Goal: Transaction & Acquisition: Book appointment/travel/reservation

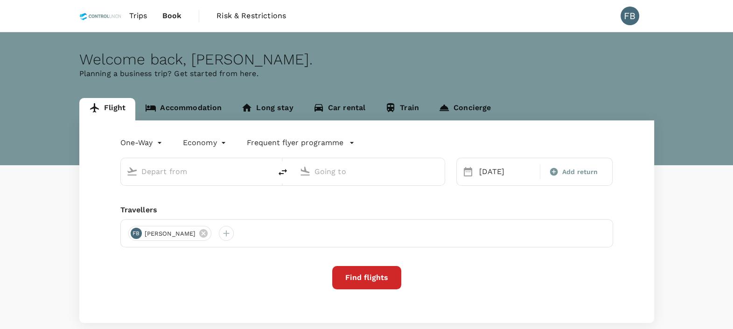
click at [191, 107] on link "Accommodation" at bounding box center [183, 109] width 96 height 22
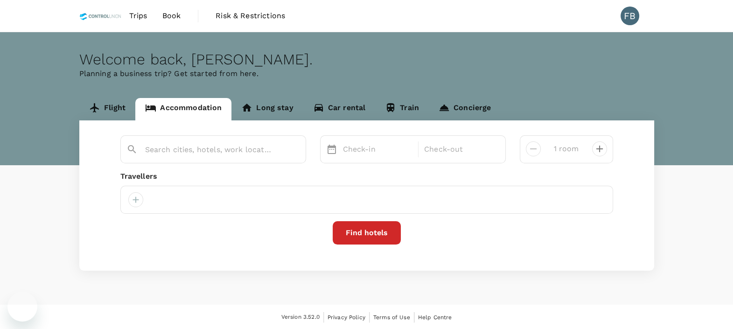
type input "[GEOGRAPHIC_DATA]"
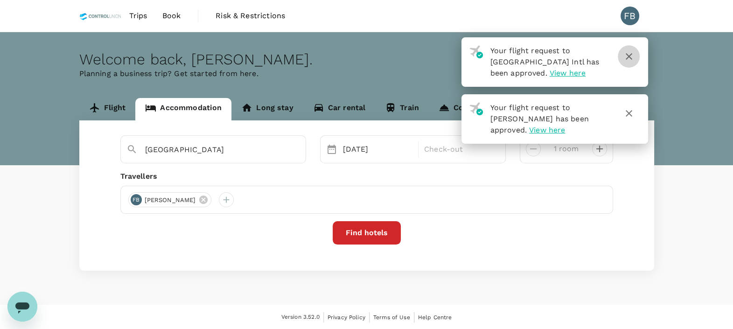
click at [625, 56] on icon "button" at bounding box center [628, 56] width 11 height 11
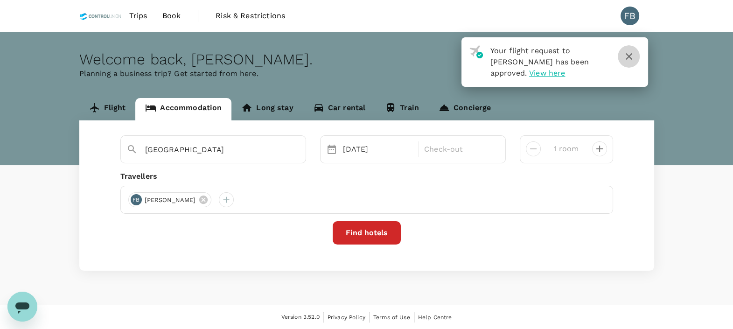
click at [629, 60] on icon "button" at bounding box center [628, 56] width 11 height 11
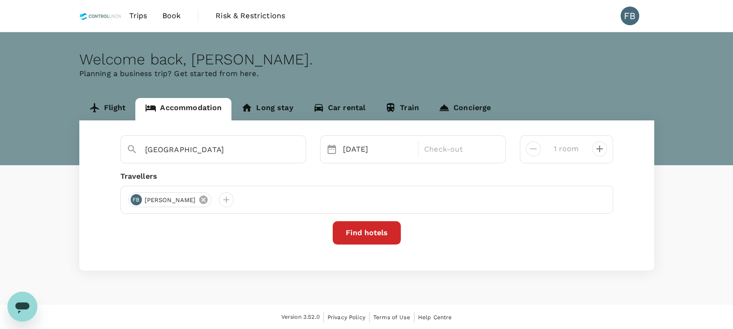
click at [209, 203] on icon at bounding box center [203, 200] width 10 height 10
click at [134, 201] on div at bounding box center [135, 199] width 15 height 15
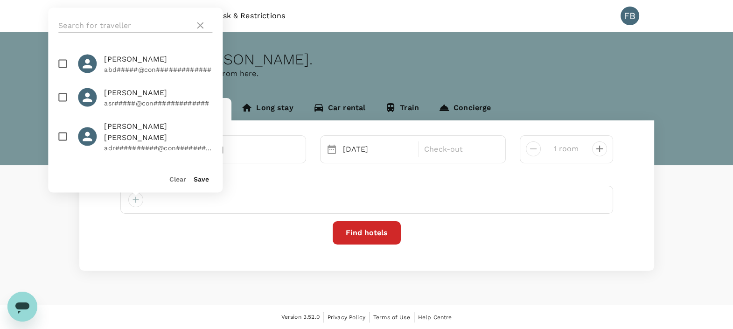
click at [108, 19] on input "text" at bounding box center [124, 25] width 133 height 15
click at [81, 21] on input "az" at bounding box center [124, 25] width 133 height 15
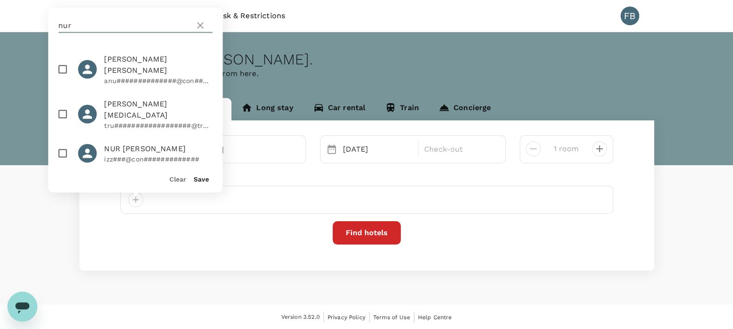
type input "nur"
click at [64, 105] on input "checkbox" at bounding box center [63, 115] width 20 height 20
checkbox input "true"
click at [199, 179] on button "Save" at bounding box center [201, 178] width 15 height 7
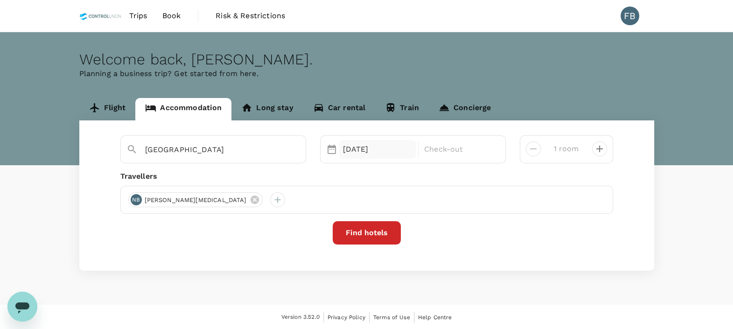
click at [384, 156] on div "20 Sep" at bounding box center [377, 149] width 77 height 19
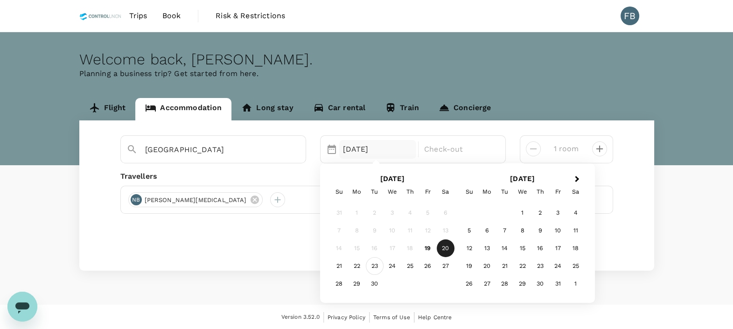
click at [378, 268] on div "23" at bounding box center [375, 266] width 18 height 18
click at [432, 154] on p "Check-out" at bounding box center [459, 149] width 70 height 11
click at [408, 263] on div "25" at bounding box center [410, 266] width 18 height 18
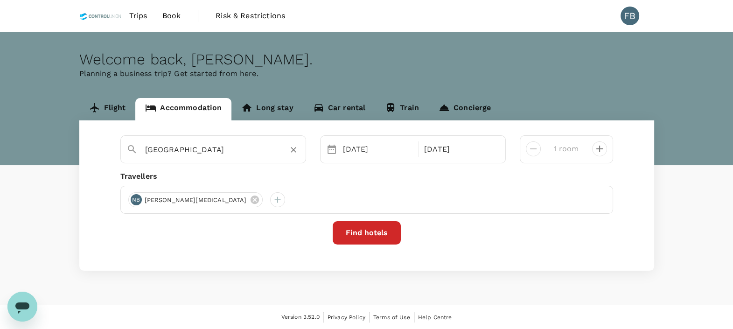
click at [219, 151] on input "Kuala Lumpur" at bounding box center [209, 149] width 129 height 14
click at [218, 151] on input "Kuala Lumpur" at bounding box center [209, 149] width 129 height 14
click at [219, 151] on input "Kuala Lumpur" at bounding box center [209, 149] width 129 height 14
paste input "Lemon8 Hotel Apartment"
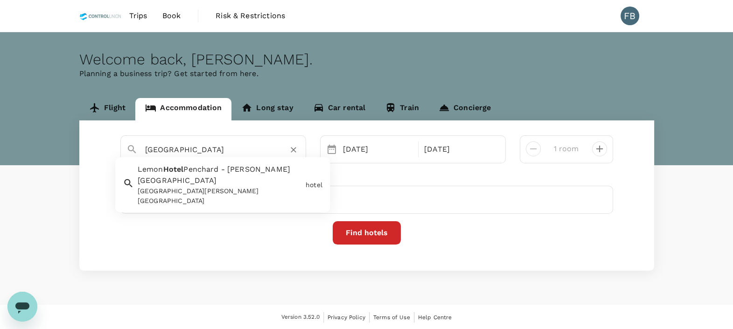
scroll to position [0, 0]
click at [253, 147] on input "Lemon8 Hotel Apartment" at bounding box center [209, 149] width 129 height 14
drag, startPoint x: 253, startPoint y: 147, endPoint x: 200, endPoint y: 147, distance: 53.2
click at [200, 147] on input "Lemon8 Hotel Apartment" at bounding box center [209, 149] width 129 height 14
click at [244, 147] on input "Lemon8 Hotel" at bounding box center [209, 149] width 129 height 14
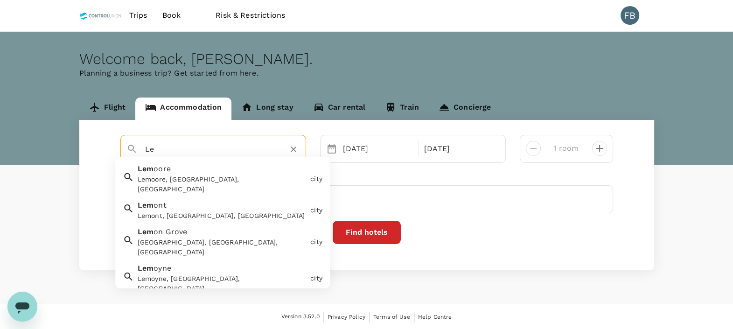
type input "L"
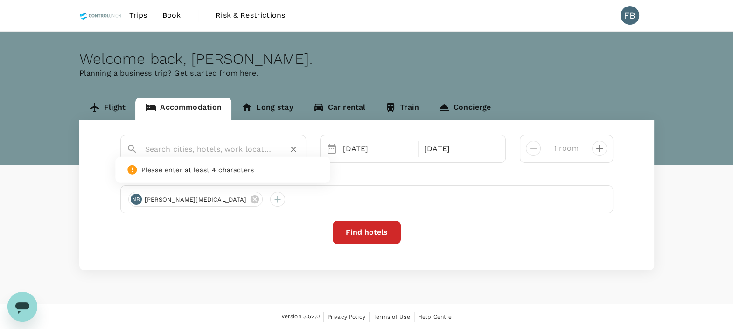
click at [238, 147] on input "text" at bounding box center [209, 149] width 129 height 14
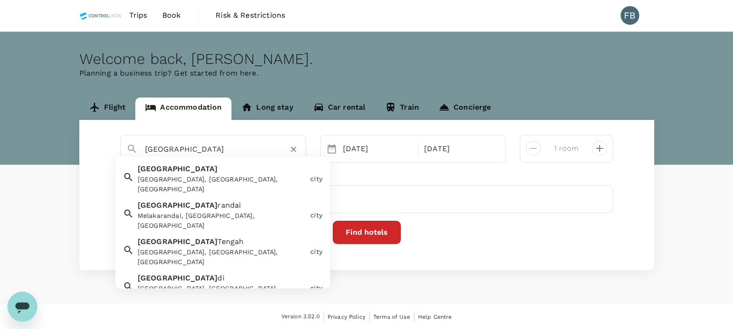
type input "melaka"
click at [356, 229] on button "Find hotels" at bounding box center [367, 232] width 68 height 23
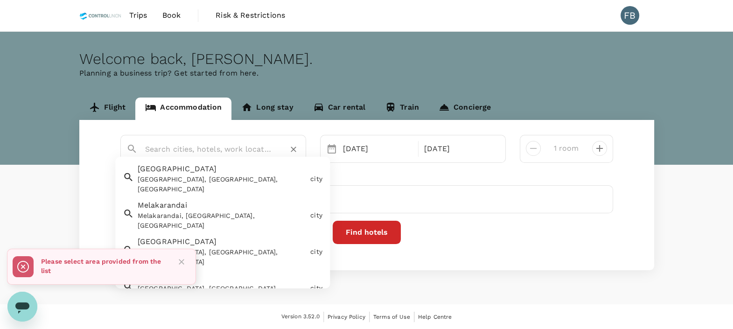
click at [241, 147] on input "text" at bounding box center [209, 149] width 129 height 14
click at [239, 175] on div "Melaka, Malacca, Malaysia" at bounding box center [222, 185] width 169 height 20
type input "Melaka"
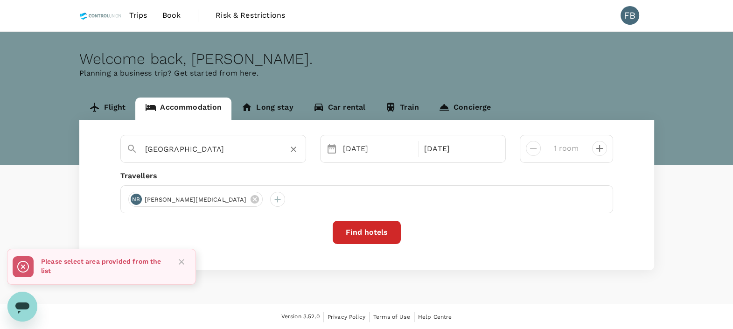
click at [369, 233] on button "Find hotels" at bounding box center [367, 232] width 68 height 23
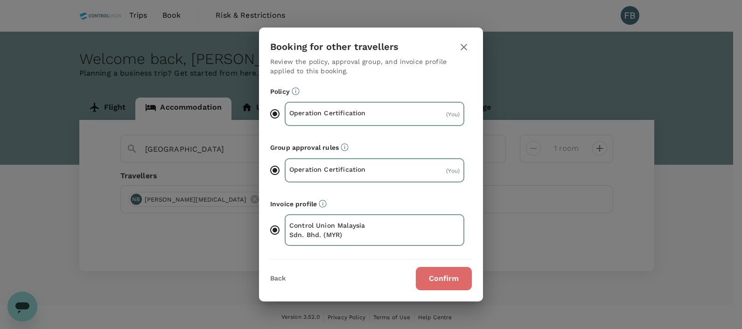
click at [424, 273] on button "Confirm" at bounding box center [444, 278] width 56 height 23
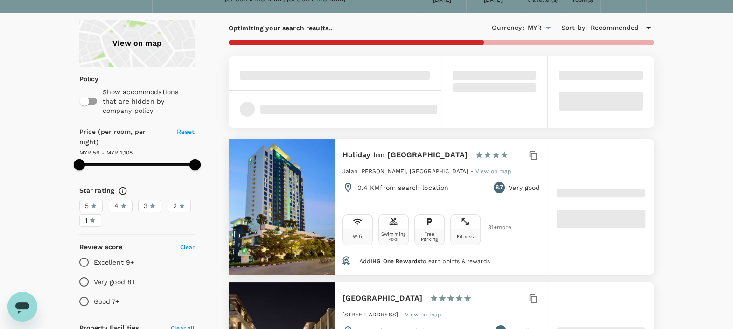
scroll to position [116, 0]
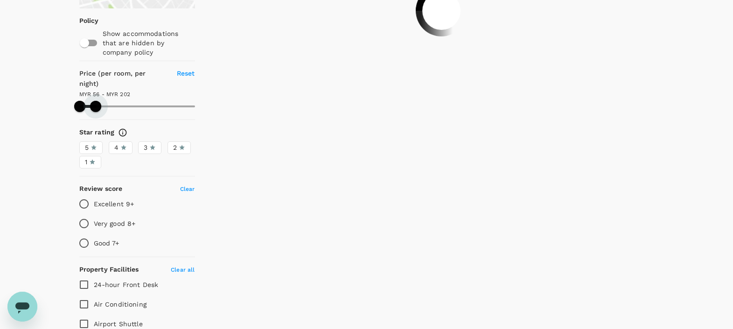
drag, startPoint x: 196, startPoint y: 94, endPoint x: 96, endPoint y: 99, distance: 100.0
click at [96, 101] on span at bounding box center [95, 106] width 11 height 11
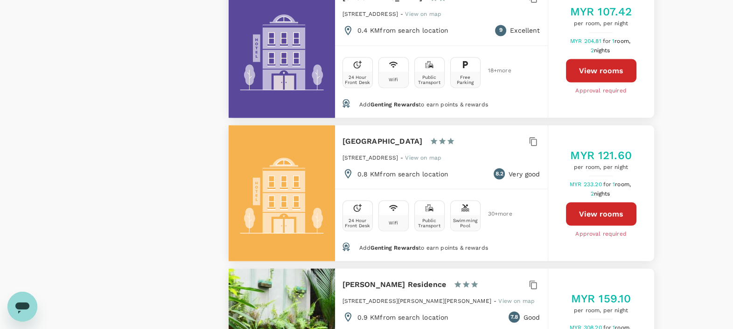
scroll to position [2100, 0]
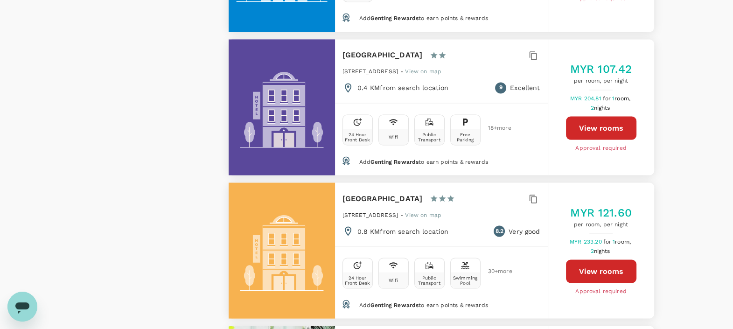
click at [384, 192] on h6 "Hallmark Crown Hotel" at bounding box center [383, 198] width 80 height 13
copy div "Hallmark Crown Hotel"
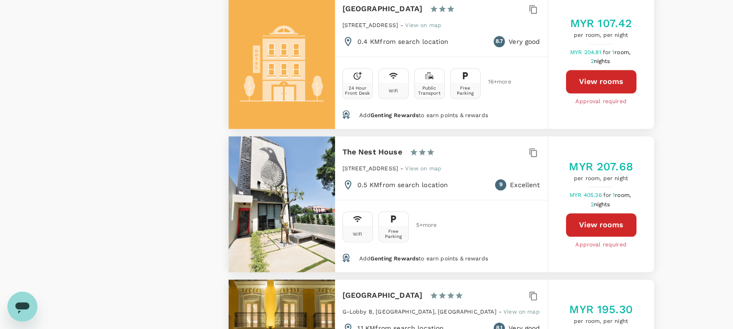
scroll to position [1283, 0]
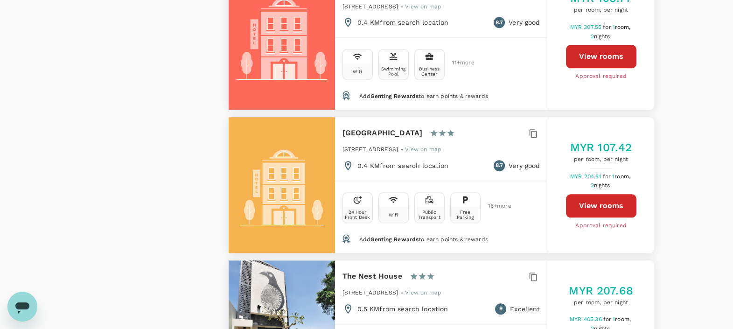
click at [399, 126] on h6 "Mercury Boutique Hotel" at bounding box center [383, 132] width 80 height 13
drag, startPoint x: 391, startPoint y: 109, endPoint x: 343, endPoint y: 114, distance: 48.3
click at [343, 126] on div "Mercury Boutique Hotel 1 Star 2 Stars 3 Stars 4 Stars 5 Stars" at bounding box center [408, 132] width 130 height 13
copy h6 "Mercury Boutique Hotel"
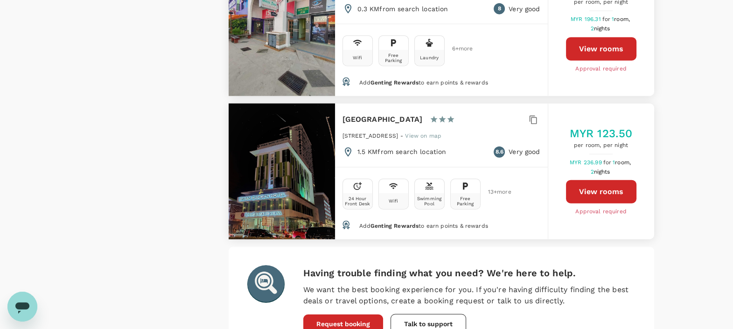
scroll to position [2817, 0]
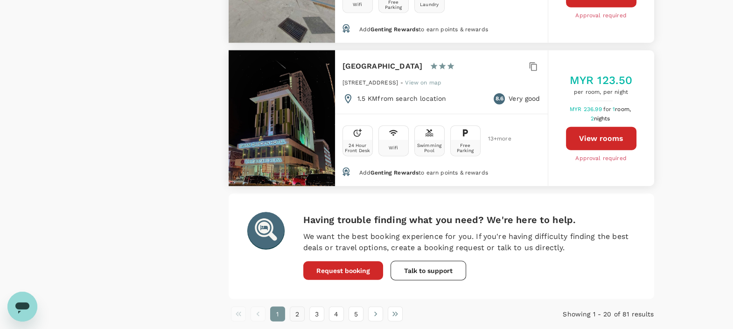
click at [294, 307] on button "2" at bounding box center [297, 314] width 15 height 15
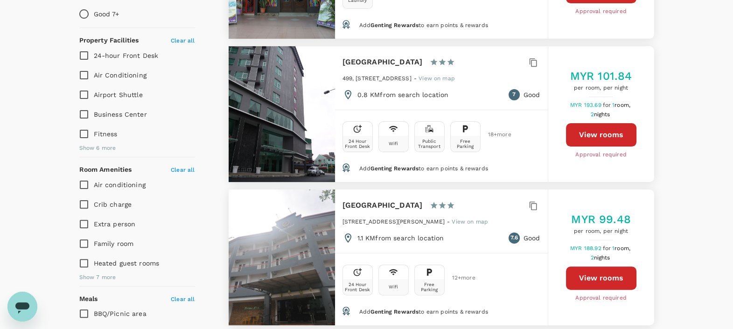
scroll to position [350, 0]
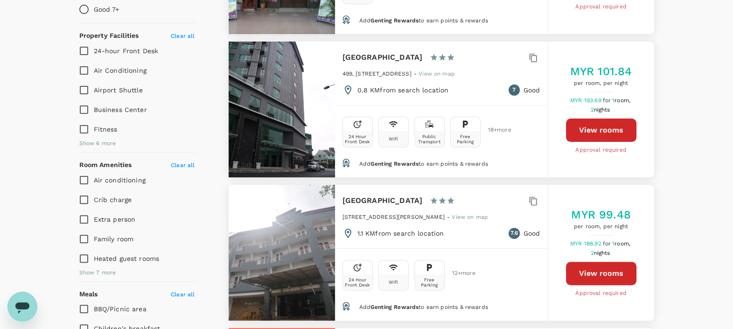
click at [421, 55] on div "Midcity Hotel Melaka 1 Star 2 Stars 3 Stars 4 Stars 5 Stars" at bounding box center [408, 57] width 130 height 13
drag, startPoint x: 420, startPoint y: 55, endPoint x: 327, endPoint y: 56, distance: 93.3
click at [327, 56] on div "Midcity Hotel Melaka 1 Star 2 Stars 3 Stars 4 Stars 5 Stars 499, Jalan Melaka R…" at bounding box center [442, 110] width 426 height 136
copy div "Midcity Hotel Melaka"
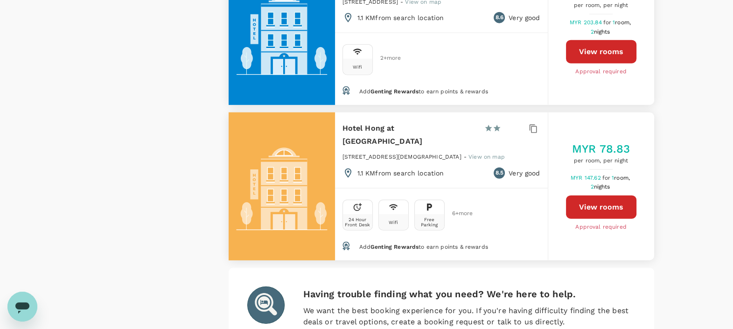
scroll to position [2842, 0]
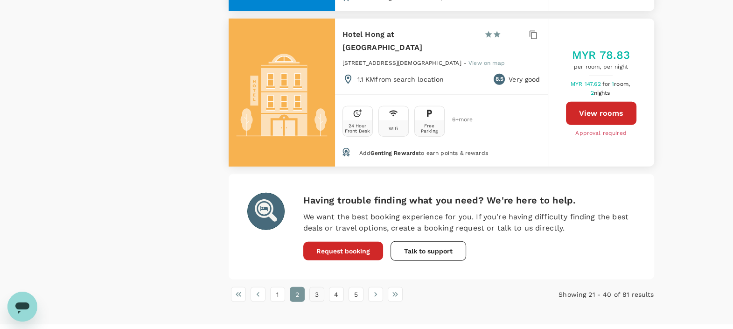
click at [313, 287] on button "3" at bounding box center [316, 294] width 15 height 15
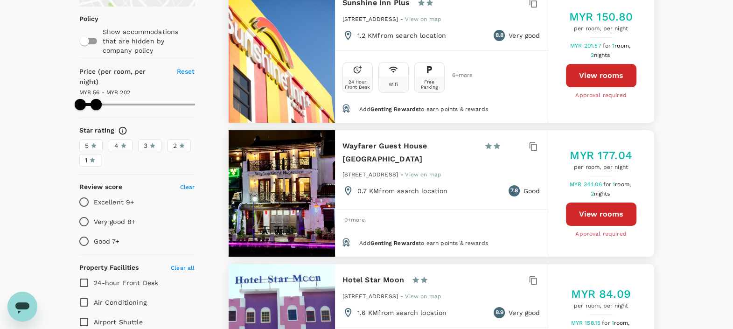
scroll to position [0, 0]
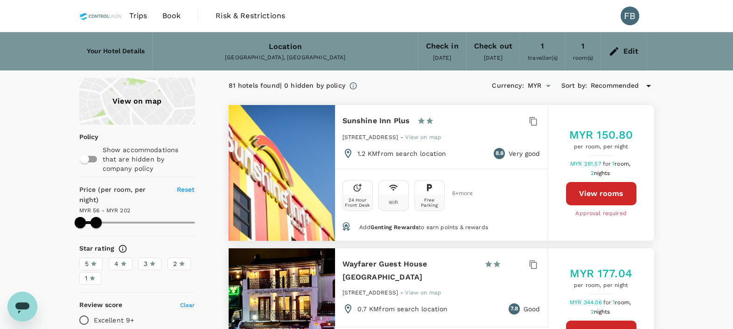
click at [116, 110] on div "View on map" at bounding box center [137, 101] width 116 height 47
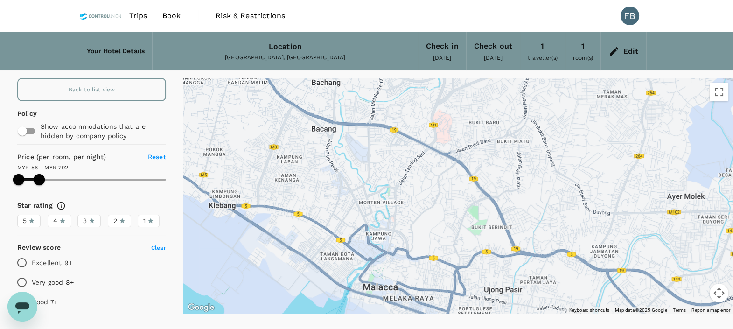
drag, startPoint x: 311, startPoint y: 173, endPoint x: 287, endPoint y: 295, distance: 124.0
click at [287, 295] on div at bounding box center [458, 196] width 550 height 236
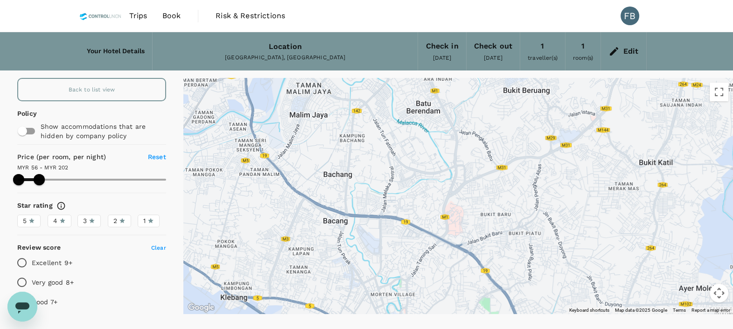
drag, startPoint x: 417, startPoint y: 248, endPoint x: 425, endPoint y: 283, distance: 36.3
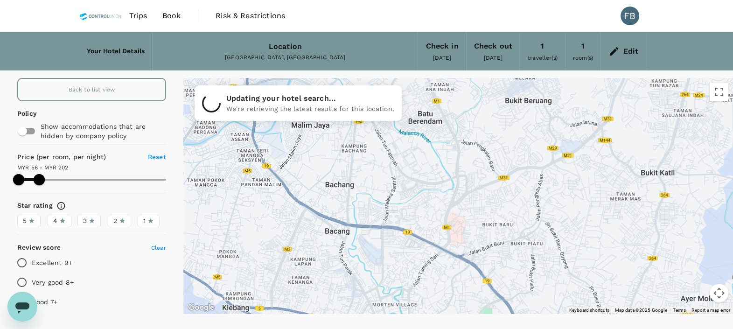
drag, startPoint x: 471, startPoint y: 166, endPoint x: 472, endPoint y: 179, distance: 13.1
click at [472, 179] on div at bounding box center [458, 196] width 550 height 236
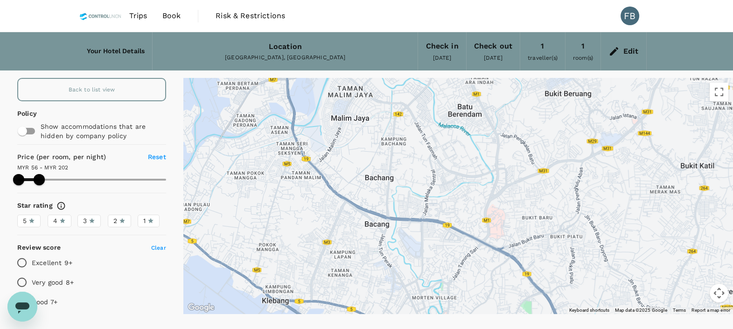
drag, startPoint x: 404, startPoint y: 166, endPoint x: 446, endPoint y: 158, distance: 42.3
click at [446, 158] on div at bounding box center [458, 196] width 550 height 236
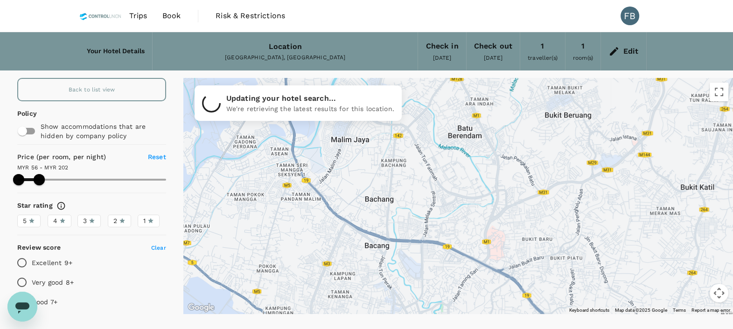
drag, startPoint x: 369, startPoint y: 165, endPoint x: 369, endPoint y: 194, distance: 29.4
click at [369, 194] on div at bounding box center [458, 196] width 550 height 236
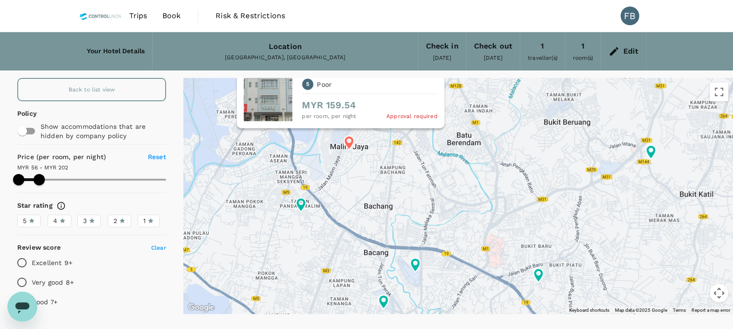
click at [348, 143] on icon at bounding box center [349, 143] width 10 height 14
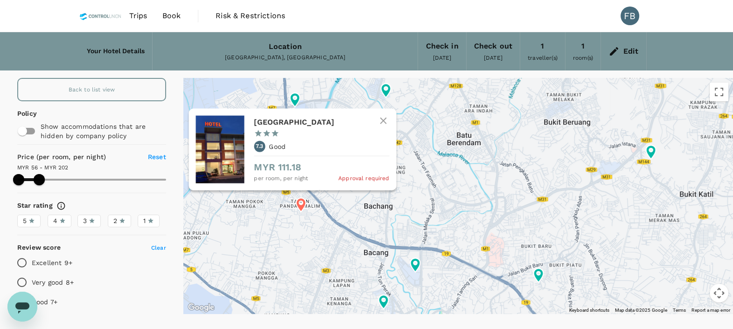
click at [303, 208] on icon at bounding box center [301, 205] width 10 height 14
click at [303, 203] on icon at bounding box center [301, 205] width 10 height 14
click at [308, 149] on div "7.3 Good" at bounding box center [321, 146] width 135 height 11
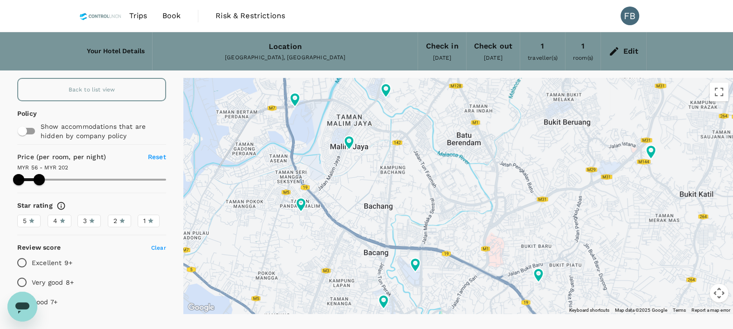
type input "202.01"
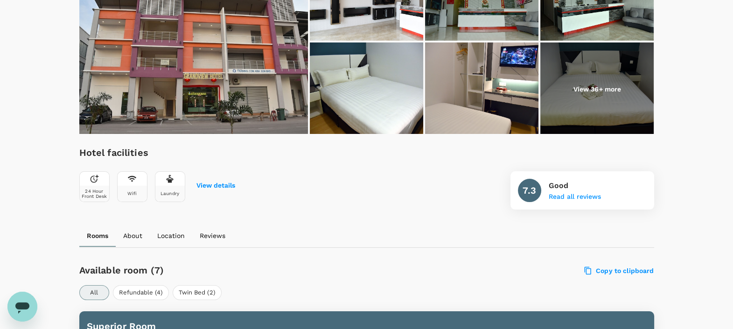
scroll to position [233, 0]
